Goal: Task Accomplishment & Management: Manage account settings

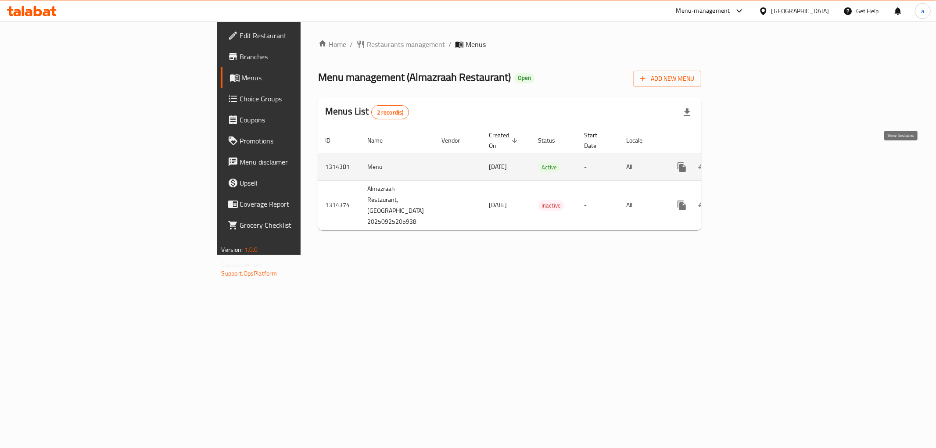
click at [750, 162] on icon "enhanced table" at bounding box center [745, 167] width 11 height 11
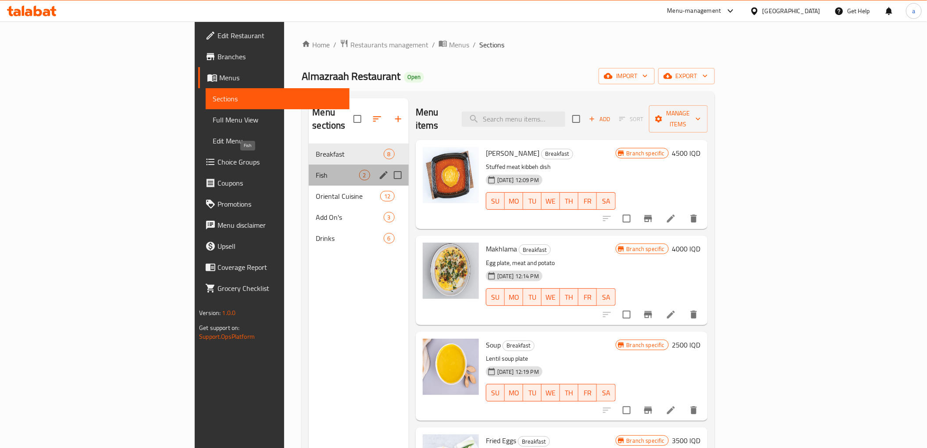
click at [316, 170] on span "Fish" at bounding box center [337, 175] width 43 height 11
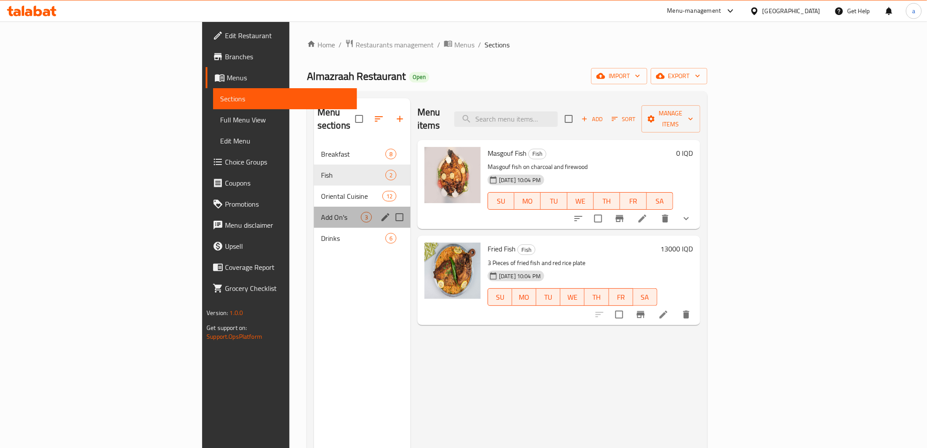
click at [314, 209] on div "Add On's 3" at bounding box center [362, 217] width 97 height 21
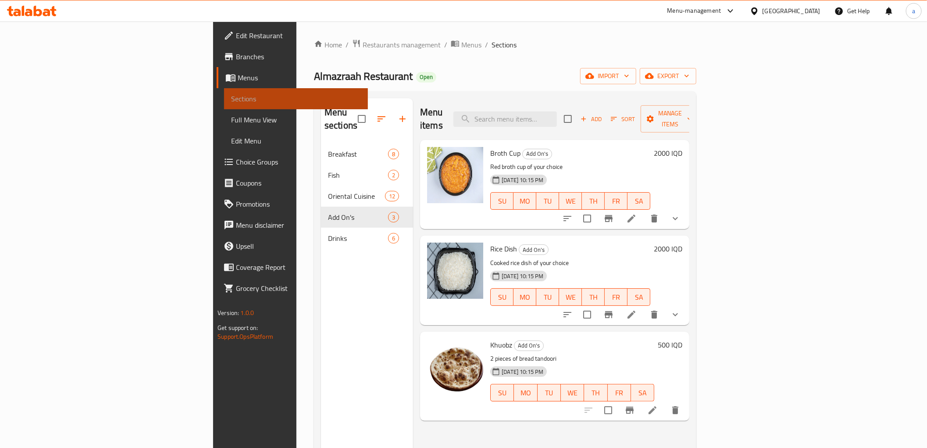
click at [224, 104] on link "Sections" at bounding box center [296, 98] width 144 height 21
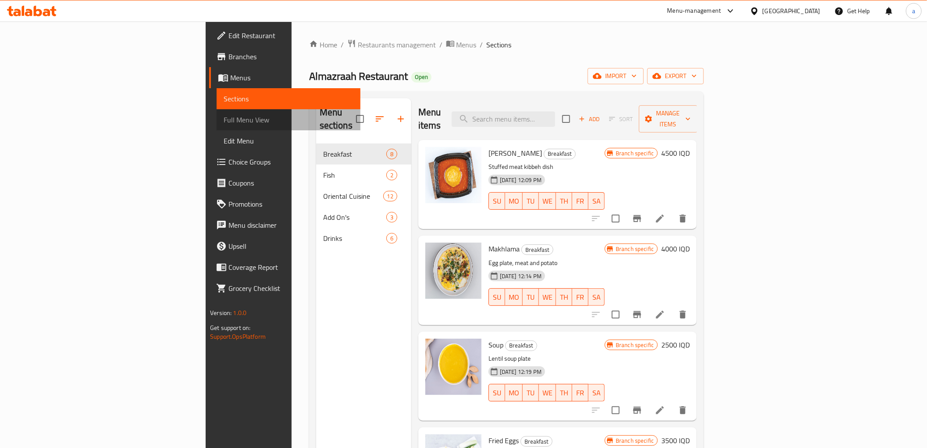
click at [224, 118] on span "Full Menu View" at bounding box center [289, 120] width 130 height 11
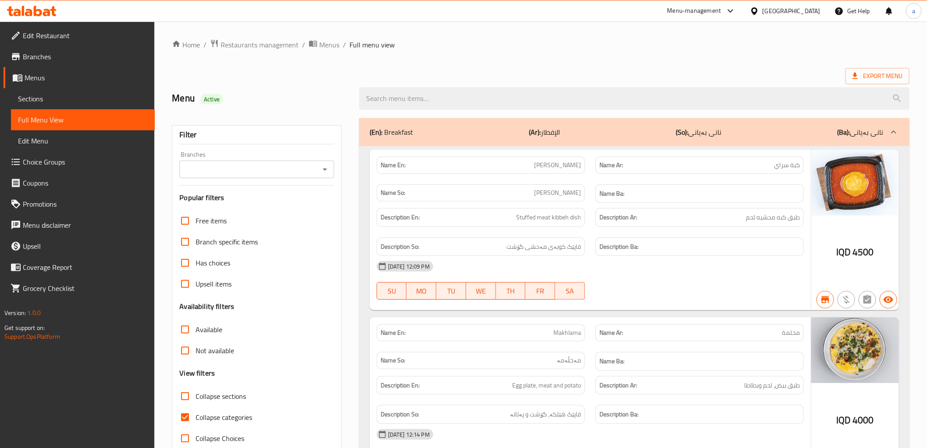
click at [319, 172] on div at bounding box center [324, 169] width 11 height 12
click at [329, 171] on icon "Open" at bounding box center [325, 169] width 11 height 11
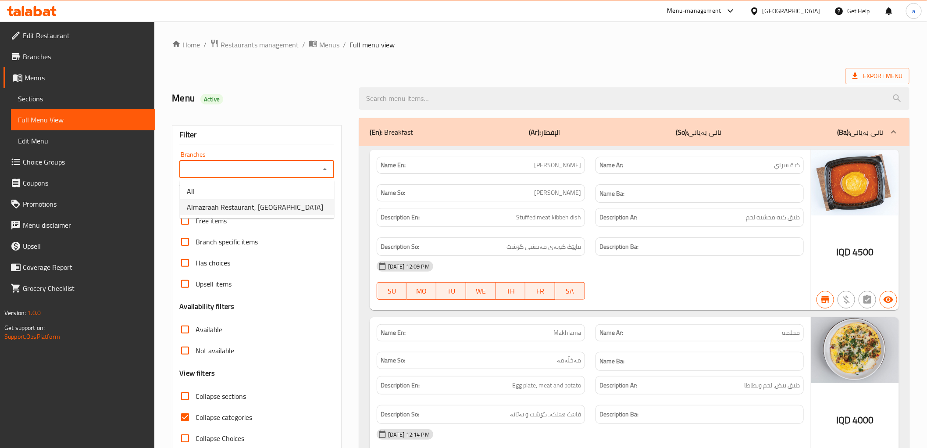
click at [307, 200] on li "Almazraah Restaurant, [GEOGRAPHIC_DATA]" at bounding box center [257, 207] width 154 height 16
type input "Almazraah Restaurant, [GEOGRAPHIC_DATA]"
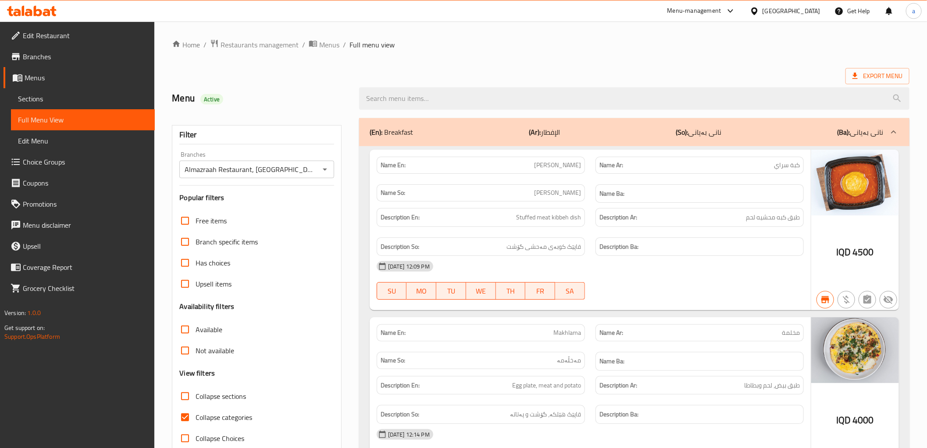
click at [32, 10] on icon at bounding box center [32, 11] width 50 height 11
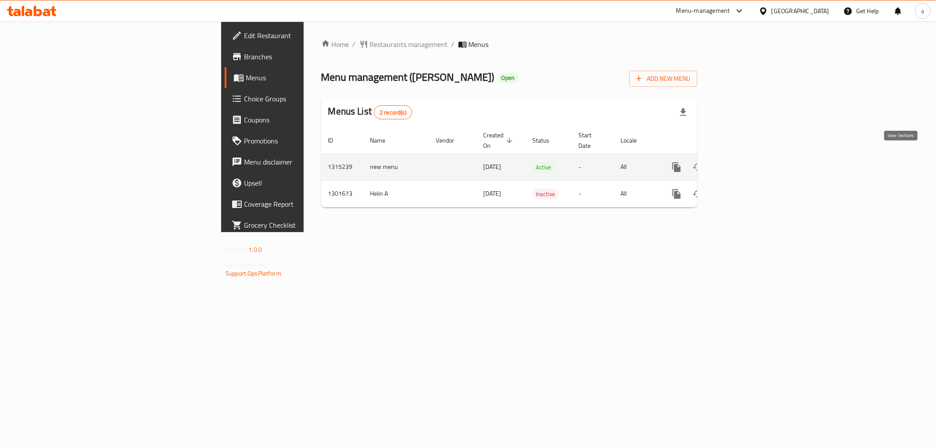
click at [750, 161] on link "enhanced table" at bounding box center [739, 167] width 21 height 21
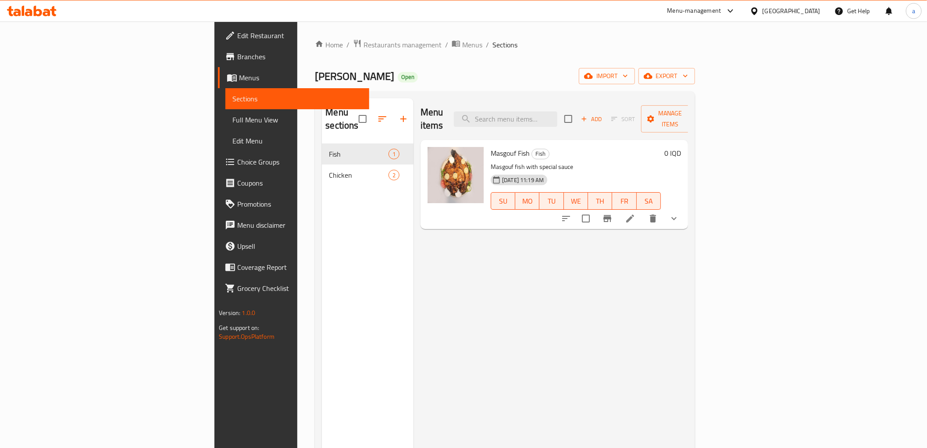
click at [239, 78] on span "Menus" at bounding box center [300, 77] width 123 height 11
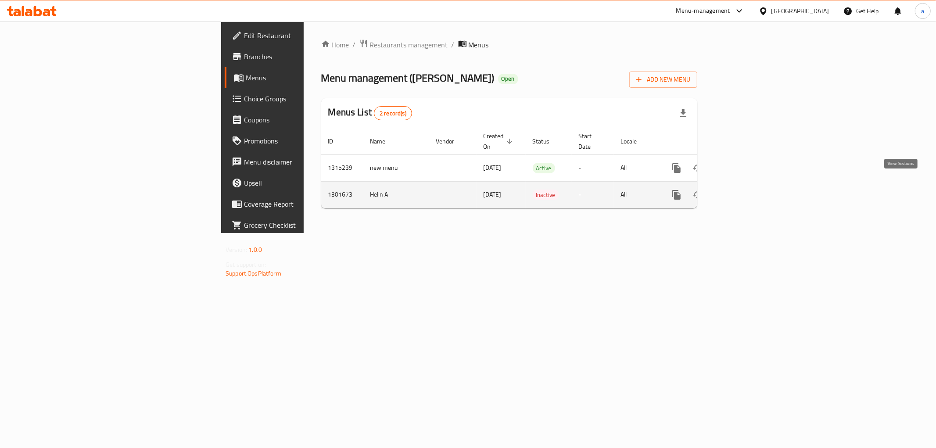
click at [750, 184] on link "enhanced table" at bounding box center [739, 194] width 21 height 21
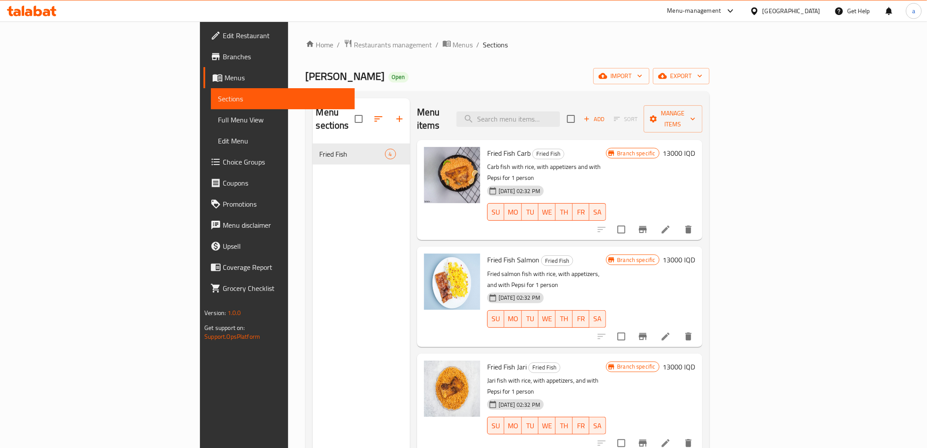
click at [204, 83] on link "Menus" at bounding box center [279, 77] width 151 height 21
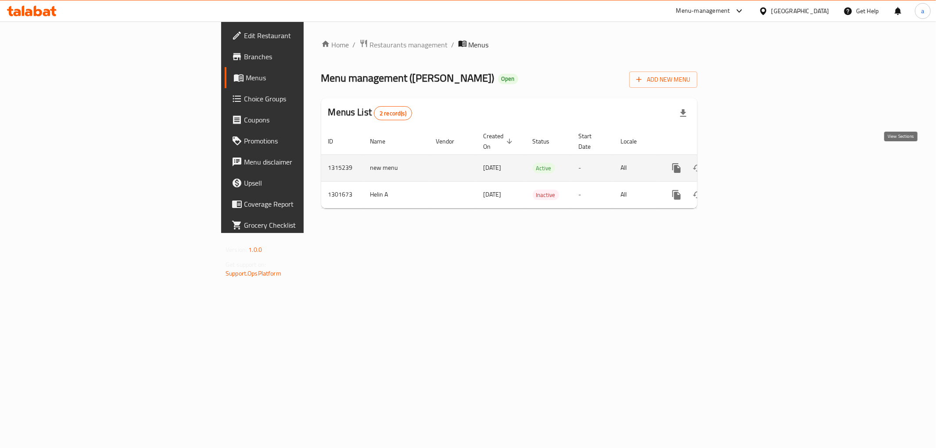
click at [750, 160] on link "enhanced table" at bounding box center [739, 168] width 21 height 21
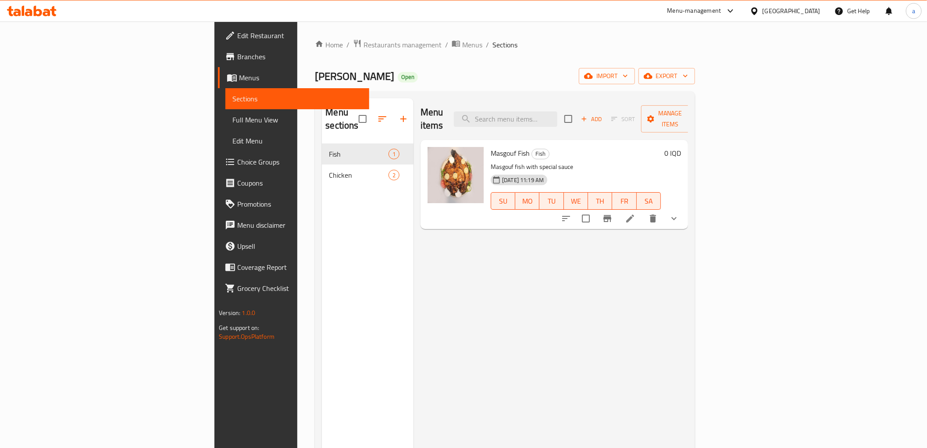
click at [44, 11] on icon at bounding box center [32, 11] width 50 height 11
